Goal: Information Seeking & Learning: Find specific page/section

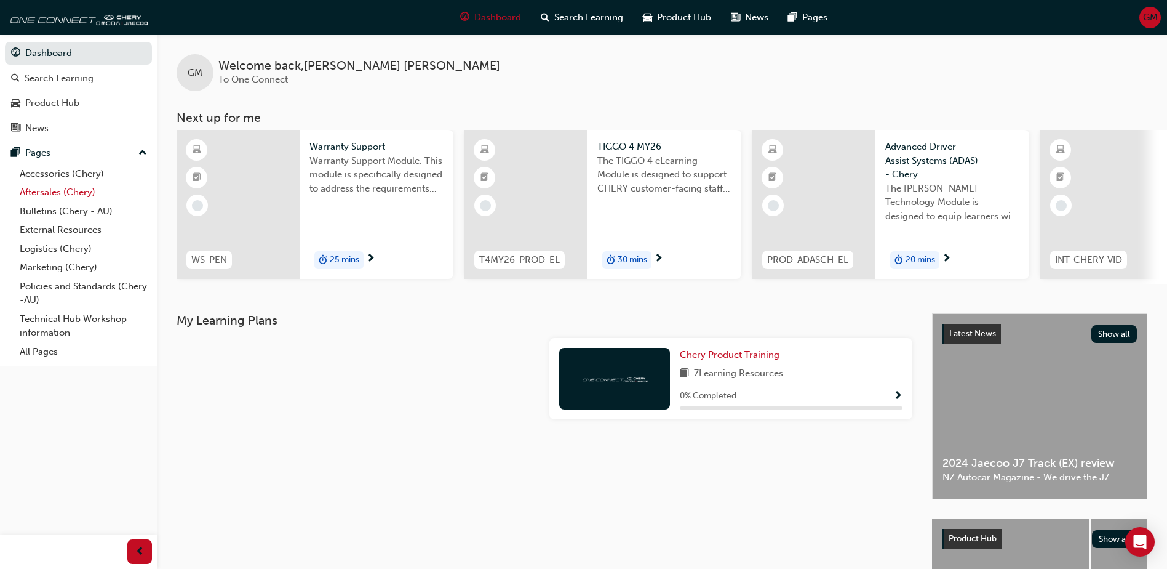
click at [48, 193] on link "Aftersales (Chery)" at bounding box center [83, 192] width 137 height 19
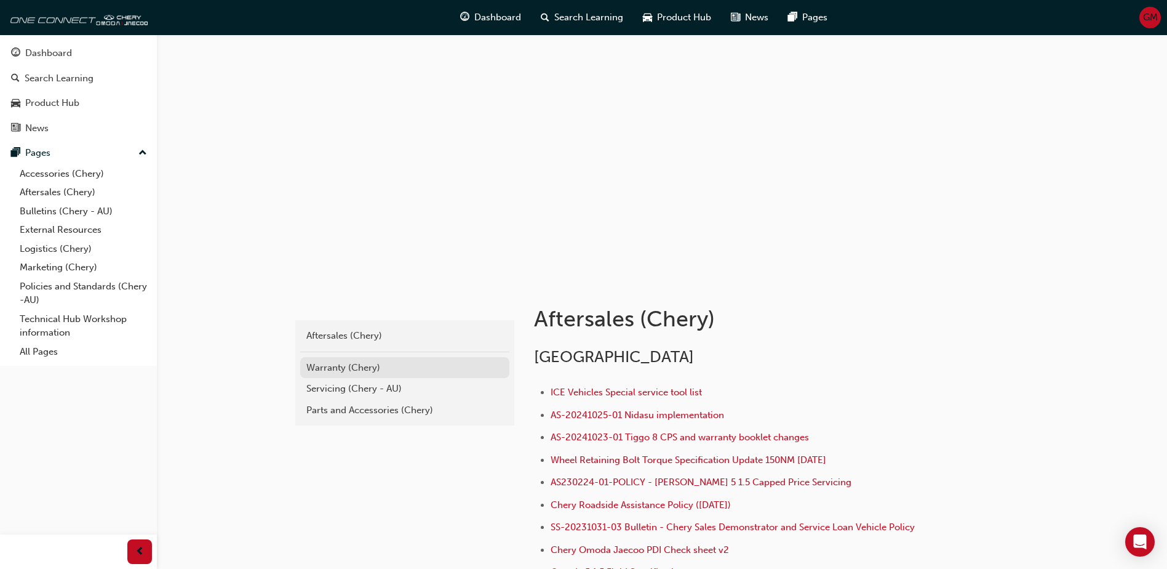
click at [324, 368] on div "Warranty (Chery)" at bounding box center [404, 368] width 197 height 14
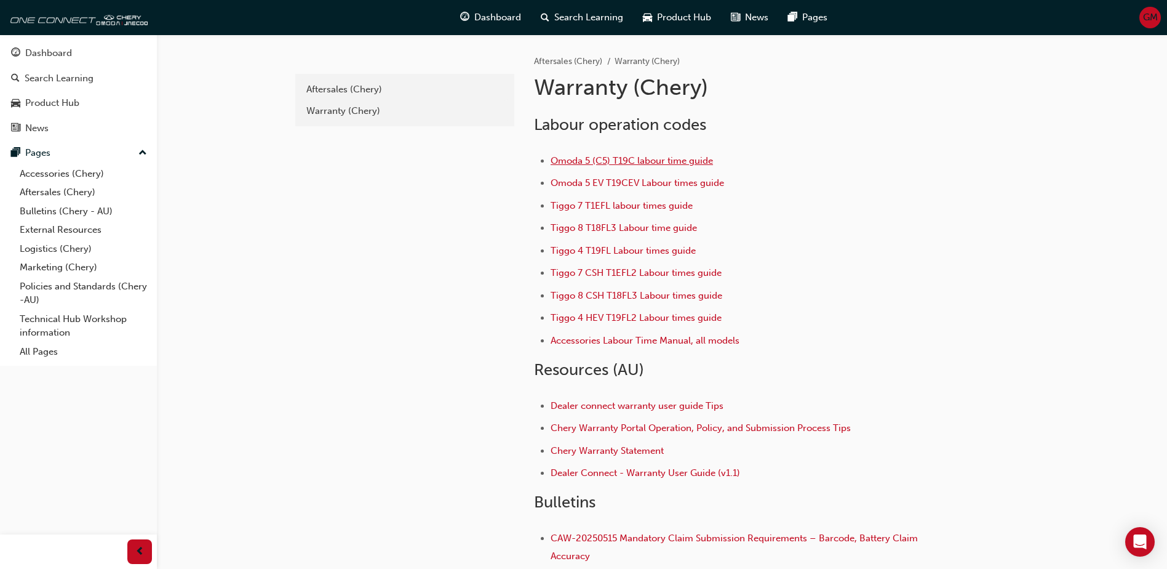
click at [628, 159] on span "Omoda 5 (C5) T19C labour time guide" at bounding box center [632, 160] width 162 height 11
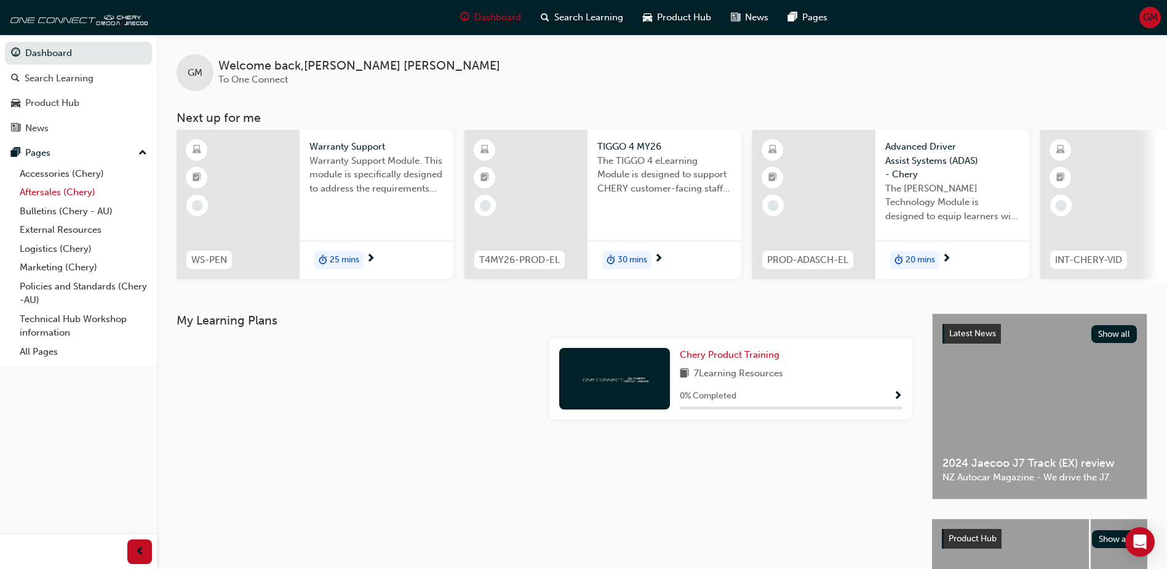
click at [55, 191] on link "Aftersales (Chery)" at bounding box center [83, 192] width 137 height 19
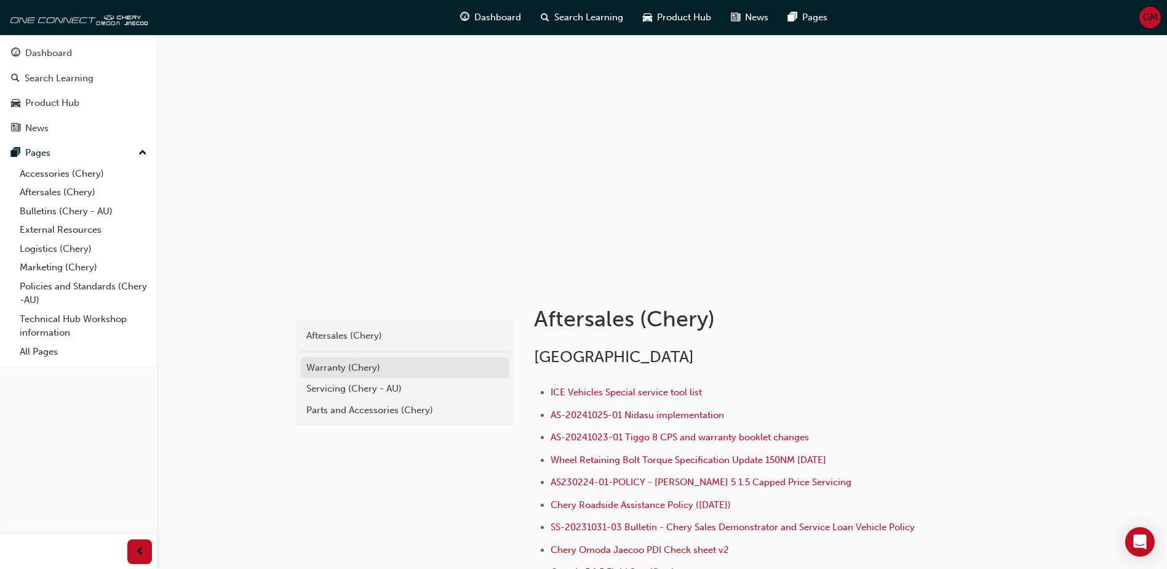
click at [330, 364] on div "Warranty (Chery)" at bounding box center [404, 368] width 197 height 14
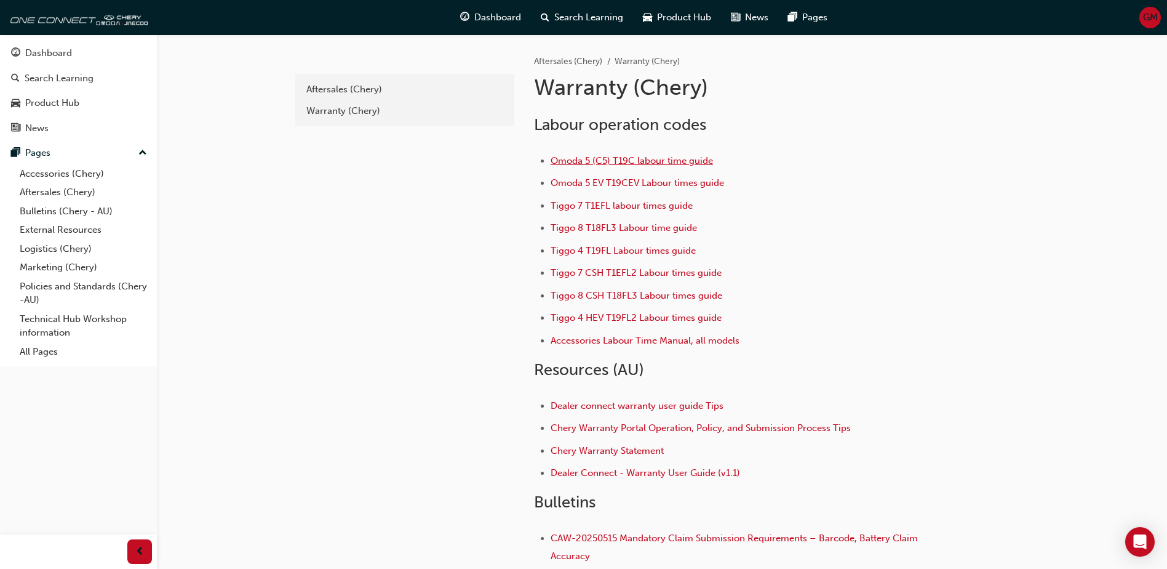
click at [628, 159] on span "Omoda 5 (C5) T19C labour time guide" at bounding box center [632, 160] width 162 height 11
